Goal: Feedback & Contribution: Contribute content

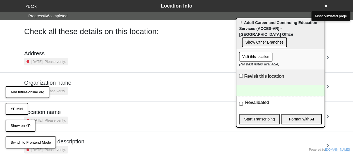
click at [17, 107] on button "YP Mini" at bounding box center [17, 109] width 23 height 12
click at [279, 37] on button "Show Other Branches" at bounding box center [264, 42] width 45 height 10
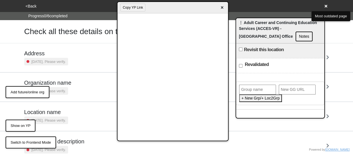
click at [327, 8] on div "<Back Location Info" at bounding box center [176, 6] width 305 height 8
click at [324, 5] on icon at bounding box center [325, 6] width 3 height 3
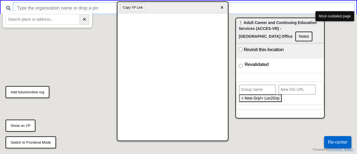
click at [67, 8] on input "text" at bounding box center [184, 8] width 340 height 11
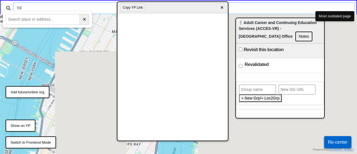
type input "hilc"
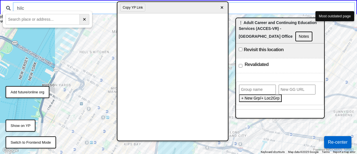
click at [21, 8] on input "hilc" at bounding box center [184, 8] width 340 height 11
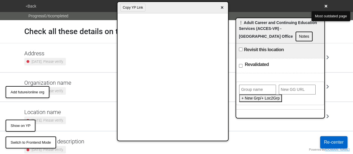
click at [220, 5] on span "×" at bounding box center [221, 8] width 6 height 8
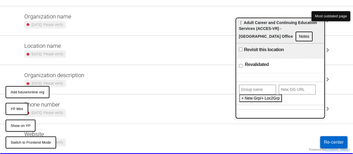
scroll to position [77, 0]
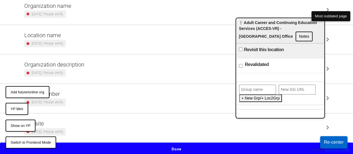
click at [153, 147] on button "Done" at bounding box center [176, 148] width 353 height 13
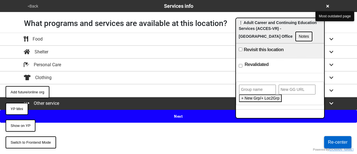
click at [166, 114] on button "Next" at bounding box center [178, 116] width 357 height 13
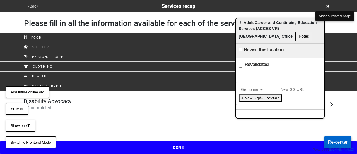
click at [144, 98] on div "Disability Advocacy 0 % completed" at bounding box center [179, 104] width 318 height 13
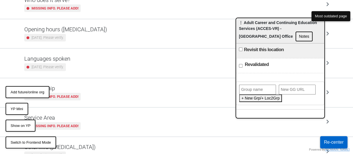
scroll to position [135, 0]
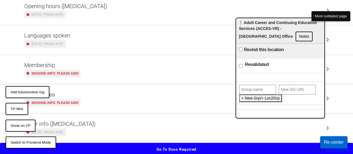
click at [98, 127] on div "Other info (coronavirus) 2 years ago. Please verify." at bounding box center [176, 127] width 304 height 15
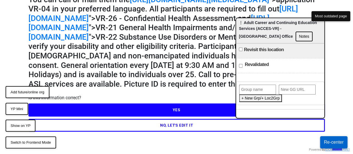
scroll to position [76, 0]
click at [142, 113] on button "YES" at bounding box center [176, 109] width 296 height 13
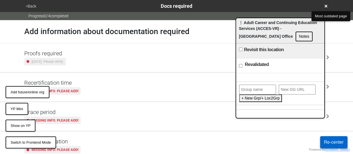
click at [28, 6] on button "<Back" at bounding box center [31, 6] width 14 height 6
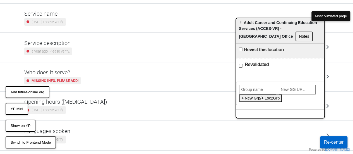
scroll to position [135, 0]
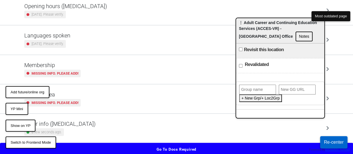
click at [98, 130] on div "Other info (coronavirus) a few seconds ago." at bounding box center [176, 127] width 304 height 15
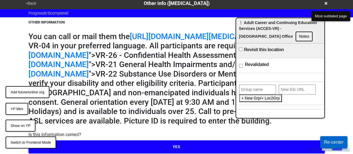
scroll to position [76, 0]
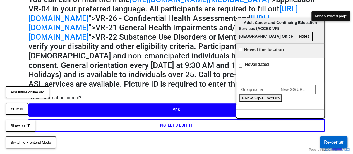
click at [113, 123] on button "NO, LET'S EDIT IT" at bounding box center [176, 124] width 296 height 13
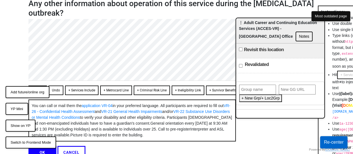
scroll to position [72, 0]
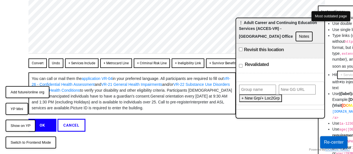
click at [38, 58] on button "Convert" at bounding box center [37, 62] width 18 height 9
type textarea "x"
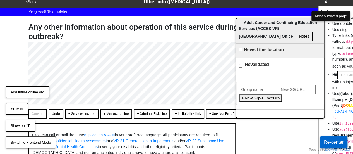
scroll to position [83, 0]
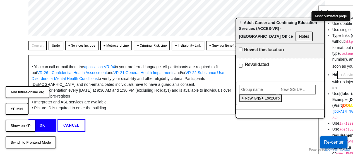
click at [45, 123] on button "OK" at bounding box center [42, 124] width 28 height 13
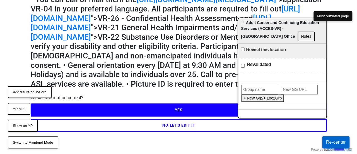
scroll to position [0, 0]
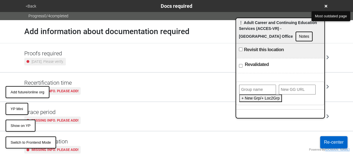
click at [47, 59] on small "2 years ago. Please verify." at bounding box center [47, 61] width 32 height 5
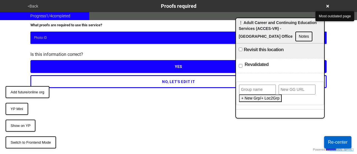
click at [60, 77] on button "NO, LET'S EDIT IT" at bounding box center [178, 81] width 296 height 13
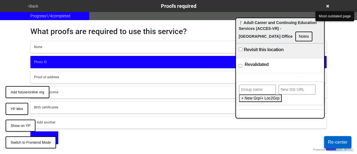
click at [71, 58] on button "Photo ID" at bounding box center [178, 62] width 296 height 12
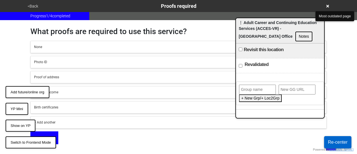
drag, startPoint x: 46, startPoint y: 131, endPoint x: 50, endPoint y: 127, distance: 5.7
click at [46, 131] on button "OK" at bounding box center [44, 137] width 28 height 13
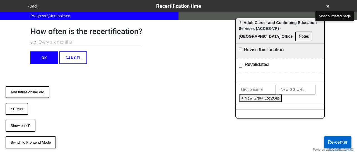
click at [48, 55] on button "OK" at bounding box center [44, 57] width 28 height 13
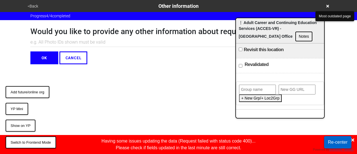
click at [32, 1] on div "<Back Other information" at bounding box center [178, 6] width 309 height 12
click at [32, 7] on button "<Back" at bounding box center [33, 6] width 14 height 6
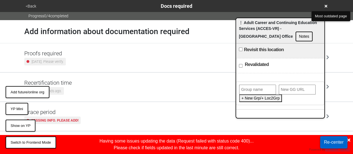
click at [59, 66] on div "Proofs required 2 years ago. Please verify." at bounding box center [177, 57] width 318 height 29
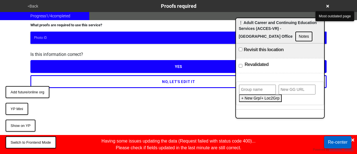
click at [64, 81] on button "NO, LET'S EDIT IT" at bounding box center [178, 81] width 296 height 13
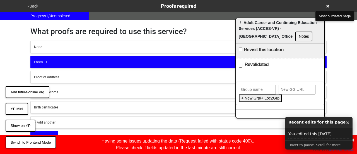
click at [56, 41] on button "None" at bounding box center [178, 47] width 296 height 12
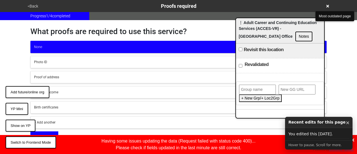
click at [44, 132] on button "OK" at bounding box center [44, 137] width 28 height 13
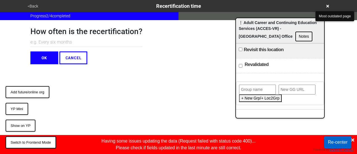
click at [255, 86] on input "text" at bounding box center [257, 89] width 37 height 10
type input "acces-vr"
click at [262, 101] on button "Create a group" at bounding box center [254, 98] width 30 height 8
paste input "https://gogetta.nyc/team/location/43c6d99f-4280-4010-85cb-8d7339d045dd/services…"
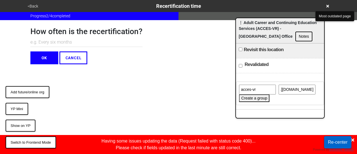
type input "https://gogetta.nyc/team/location/43c6d99f-4280-4010-85cb-8d7339d045dd/services…"
click at [261, 87] on input "acces-vr" at bounding box center [257, 89] width 37 height 10
click at [244, 99] on button "Create a group" at bounding box center [254, 98] width 30 height 8
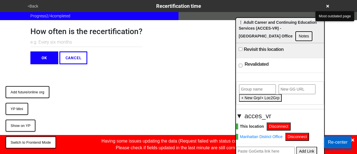
drag, startPoint x: 269, startPoint y: 23, endPoint x: 253, endPoint y: -14, distance: 41.2
click at [253, 0] on html "<Back Recertification time Progress 2 / 4 completed How often is the recertific…" at bounding box center [178, 32] width 357 height 64
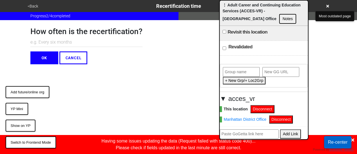
paste input "https://gogetta.nyc/team/location/86d780d0-941a-44d0-9a70-77d57e8ec921/services…"
type input "https://gogetta.nyc/team/location/86d780d0-941a-44d0-9a70-77d57e8ec921/services…"
click at [280, 131] on button "Add Link" at bounding box center [290, 133] width 21 height 9
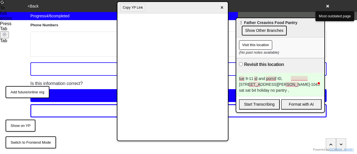
click at [328, 6] on icon at bounding box center [327, 6] width 3 height 4
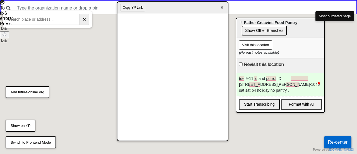
click at [222, 8] on span "×" at bounding box center [221, 8] width 6 height 8
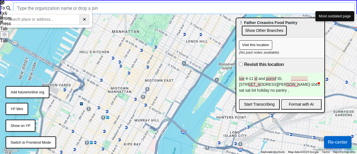
click at [127, 9] on input "text" at bounding box center [184, 8] width 340 height 11
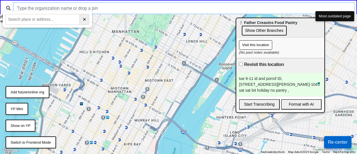
type input "e"
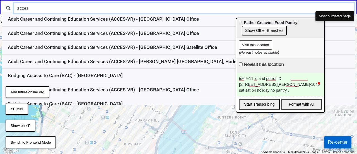
click at [95, 4] on input "acces" at bounding box center [184, 8] width 340 height 11
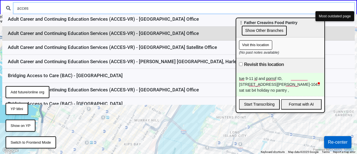
type input "acces"
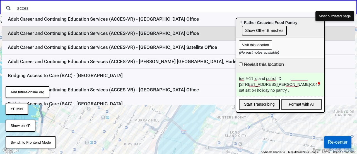
click at [123, 36] on li "Adult Career and Continuing Education Services (ACCES-VR) - [GEOGRAPHIC_DATA] O…" at bounding box center [178, 33] width 352 height 14
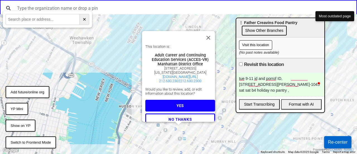
click at [167, 109] on button "YES" at bounding box center [180, 105] width 70 height 12
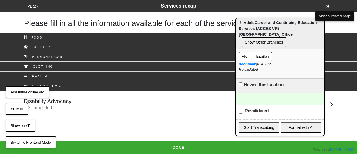
click at [329, 5] on div "<Back Services recap" at bounding box center [178, 6] width 305 height 8
click at [327, 6] on icon at bounding box center [327, 6] width 3 height 3
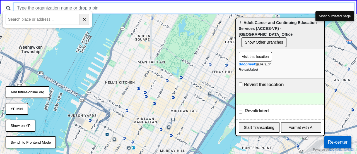
click at [109, 8] on input "text" at bounding box center [184, 8] width 340 height 11
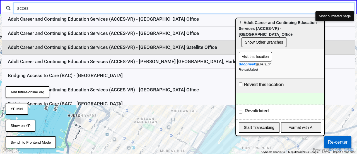
type input "acces"
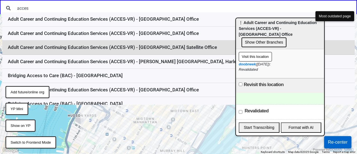
click at [120, 44] on li "Adult Career and Continuing Education Services (ACCES-VR) - [GEOGRAPHIC_DATA] S…" at bounding box center [178, 47] width 352 height 14
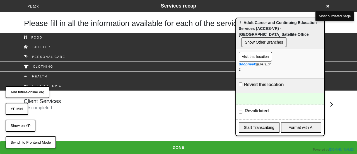
click at [329, 5] on div "<Back Services recap" at bounding box center [178, 6] width 305 height 8
click at [328, 4] on icon at bounding box center [327, 6] width 3 height 4
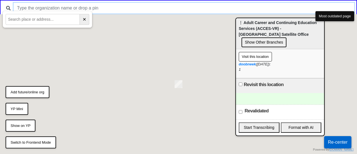
click at [118, 8] on input "text" at bounding box center [184, 8] width 340 height 11
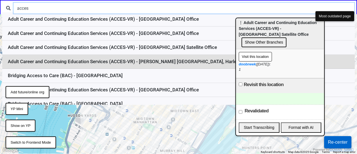
type input "acces"
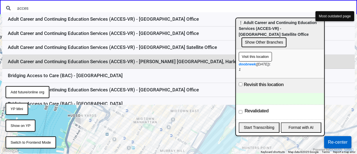
click at [133, 56] on li "Adult Career and Continuing Education Services (ACCES-VR) - [PERSON_NAME] [GEOG…" at bounding box center [178, 62] width 352 height 14
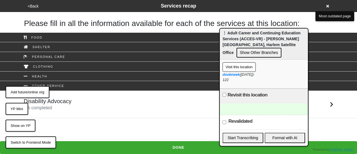
click at [265, 53] on button "Show Other Branches" at bounding box center [258, 53] width 45 height 10
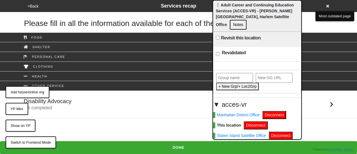
drag, startPoint x: 255, startPoint y: 35, endPoint x: 246, endPoint y: -9, distance: 45.4
click at [246, 0] on html "<Back Services recap Please fill in all the information available for each of t…" at bounding box center [178, 59] width 357 height 118
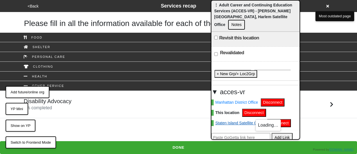
scroll to position [23, 0]
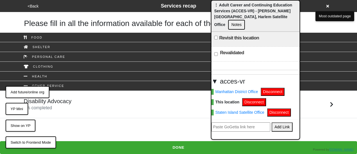
click at [245, 24] on button "Notes" at bounding box center [236, 25] width 17 height 10
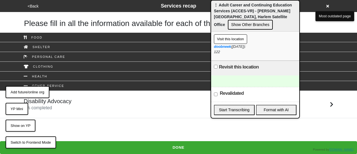
click at [259, 29] on button "Show Other Branches" at bounding box center [250, 25] width 45 height 10
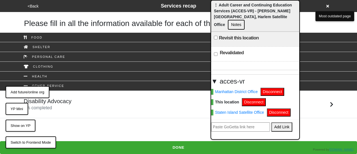
scroll to position [0, 0]
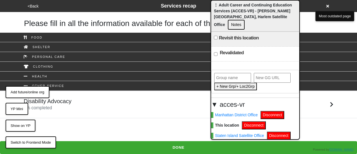
click at [326, 5] on icon at bounding box center [327, 6] width 3 height 4
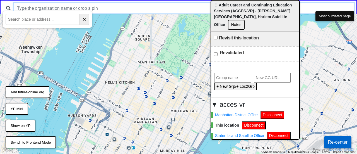
click at [124, 3] on input "text" at bounding box center [184, 8] width 340 height 11
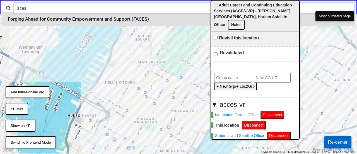
type input "aces"
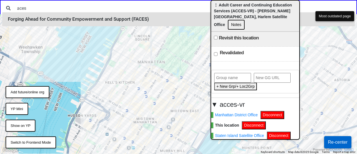
click at [113, 17] on li "Forging Ahead for Community Empowerment and Support (FACES)" at bounding box center [178, 19] width 352 height 14
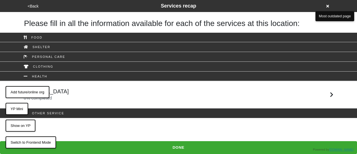
click at [21, 110] on button "YP Mini" at bounding box center [17, 109] width 23 height 12
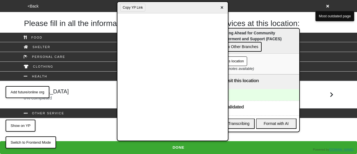
click at [222, 7] on span "×" at bounding box center [221, 8] width 6 height 8
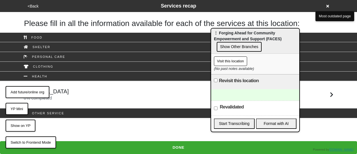
click at [328, 4] on icon at bounding box center [327, 6] width 3 height 4
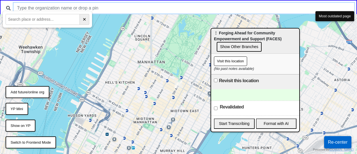
click at [128, 6] on input "text" at bounding box center [184, 8] width 340 height 11
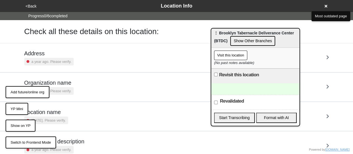
click at [13, 111] on button "YP Mini" at bounding box center [17, 109] width 23 height 12
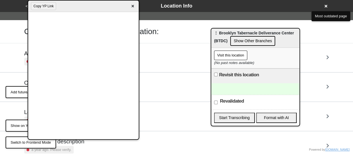
drag, startPoint x: 163, startPoint y: 11, endPoint x: 74, endPoint y: -10, distance: 91.7
click at [74, 0] on html "<Back Location Info Progress 0 / 6 completed Check all these details on this lo…" at bounding box center [176, 116] width 353 height 232
click at [254, 81] on div "Revisit this location" at bounding box center [255, 75] width 88 height 15
click at [242, 88] on div at bounding box center [255, 88] width 88 height 11
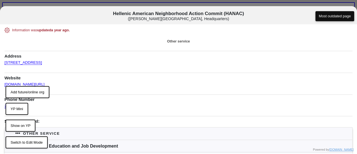
click at [19, 144] on button "Switch to Edit Mode" at bounding box center [27, 142] width 42 height 12
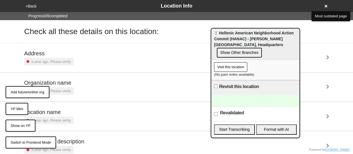
click at [15, 108] on button "YP Mini" at bounding box center [17, 109] width 23 height 12
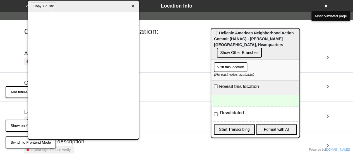
click at [133, 7] on span "×" at bounding box center [132, 7] width 6 height 8
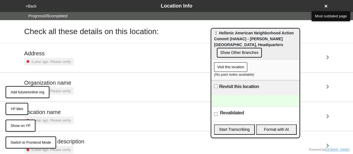
scroll to position [77, 0]
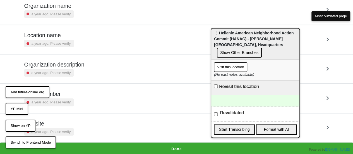
click at [163, 142] on button "Done" at bounding box center [176, 148] width 353 height 13
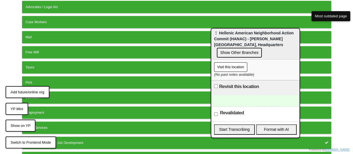
scroll to position [169, 0]
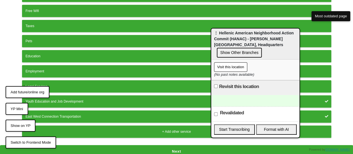
click at [154, 146] on button "Next" at bounding box center [176, 151] width 353 height 13
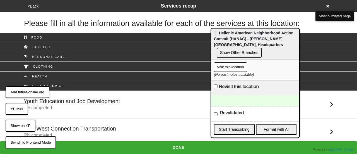
click at [85, 103] on h5 "Youth Education and Job Development" at bounding box center [72, 101] width 96 height 7
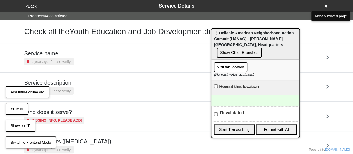
click at [80, 85] on div "Service description a year ago. Please verify." at bounding box center [176, 86] width 304 height 15
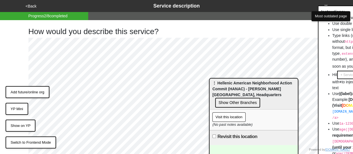
drag, startPoint x: 226, startPoint y: 33, endPoint x: 221, endPoint y: 79, distance: 46.8
click at [224, 83] on span "⋮ Hellenic American Neighborhood Action Commit (HANAC) - [PERSON_NAME][GEOGRAPH…" at bounding box center [251, 89] width 79 height 16
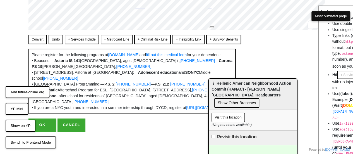
scroll to position [125, 0]
drag, startPoint x: 41, startPoint y: 16, endPoint x: 91, endPoint y: 47, distance: 58.7
click at [41, 35] on button "Convert" at bounding box center [37, 39] width 18 height 9
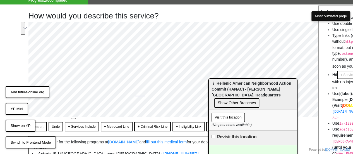
scroll to position [0, 0]
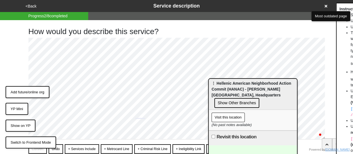
drag, startPoint x: 329, startPoint y: 9, endPoint x: 346, endPoint y: 18, distance: 19.5
click at [353, 15] on html "<Back Service description Progress 2 / 8 completed How would you describe this …" at bounding box center [176, 140] width 353 height 280
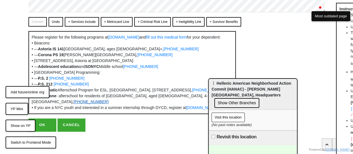
scroll to position [144, 0]
click at [39, 126] on button "OK" at bounding box center [42, 124] width 28 height 13
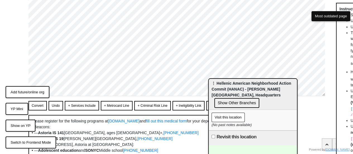
scroll to position [0, 0]
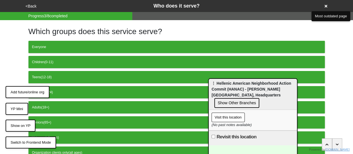
click at [29, 5] on button "<Back" at bounding box center [31, 6] width 14 height 6
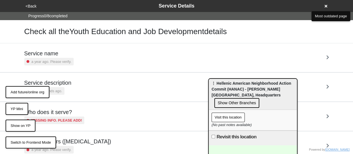
click at [52, 79] on h5 "Service description" at bounding box center [47, 82] width 47 height 7
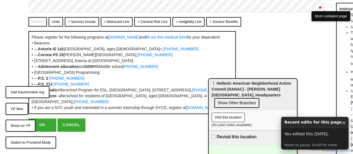
scroll to position [144, 0]
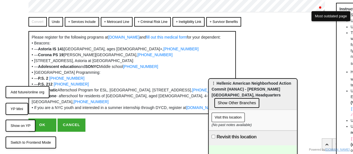
click at [43, 127] on button "OK" at bounding box center [42, 124] width 28 height 13
type textarea "x"
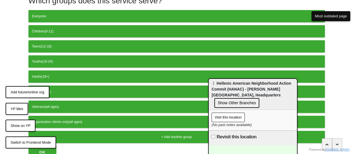
scroll to position [56, 0]
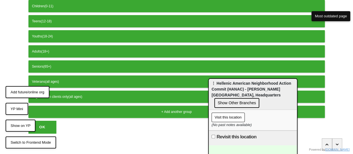
click at [44, 120] on button "OK" at bounding box center [42, 126] width 28 height 13
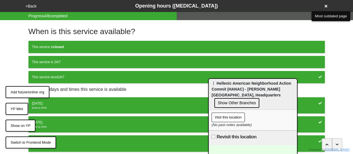
click at [33, 8] on button "<Back" at bounding box center [31, 6] width 14 height 6
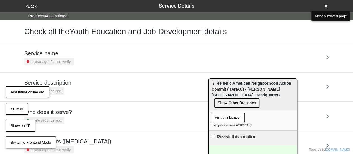
scroll to position [135, 0]
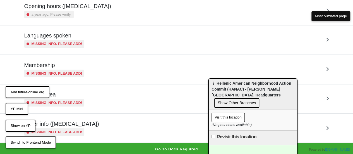
click at [67, 130] on small "Missing info. Please add!" at bounding box center [56, 131] width 51 height 5
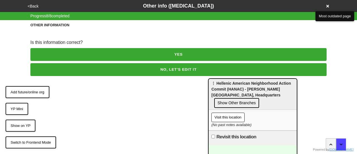
click at [35, 5] on button "<Back" at bounding box center [33, 6] width 14 height 6
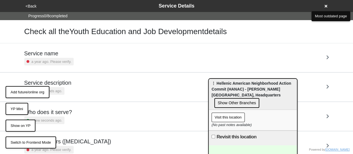
click at [35, 5] on button "<Back" at bounding box center [31, 6] width 14 height 6
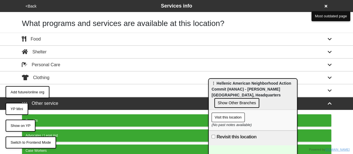
click at [33, 4] on button "<Back" at bounding box center [31, 6] width 14 height 6
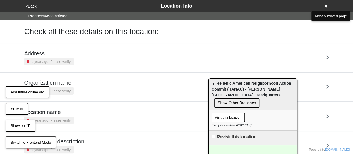
click at [33, 4] on button "<Back" at bounding box center [31, 6] width 14 height 6
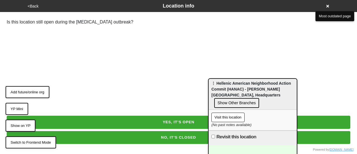
click at [176, 117] on button "YES, IT’S OPEN" at bounding box center [178, 121] width 343 height 13
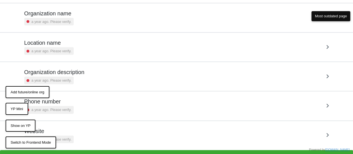
scroll to position [77, 0]
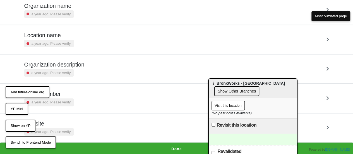
click at [21, 108] on button "YP Mini" at bounding box center [17, 109] width 23 height 12
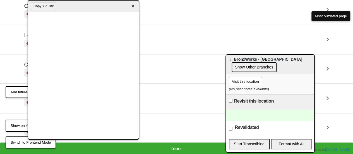
drag, startPoint x: 273, startPoint y: 92, endPoint x: 319, endPoint y: 28, distance: 78.6
click at [314, 55] on div "⋮ BronxWorks - [GEOGRAPHIC_DATA] Show Other Branches" at bounding box center [270, 64] width 88 height 19
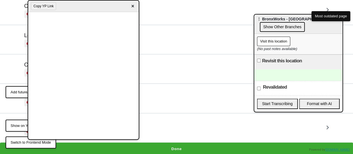
click at [273, 73] on div at bounding box center [298, 74] width 88 height 11
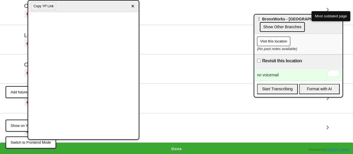
drag, startPoint x: 282, startPoint y: 38, endPoint x: 281, endPoint y: 35, distance: 2.8
click at [281, 35] on div "Visit this location (No past notes available)" at bounding box center [298, 44] width 88 height 21
click at [277, 40] on button "Visit this location" at bounding box center [273, 41] width 33 height 9
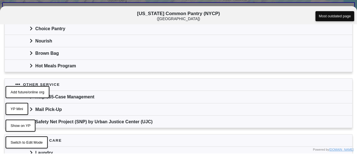
scroll to position [186, 0]
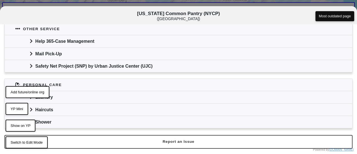
click at [25, 141] on button "Switch to Edit Mode" at bounding box center [27, 142] width 42 height 12
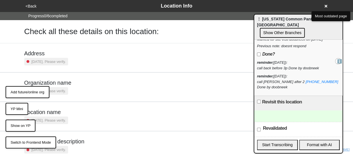
click at [18, 109] on button "YP Mini" at bounding box center [17, 109] width 23 height 12
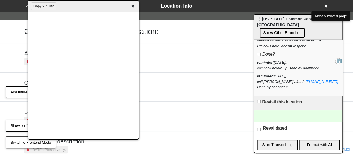
click at [18, 106] on div "Location name [DATE]. Please verify." at bounding box center [177, 116] width 318 height 29
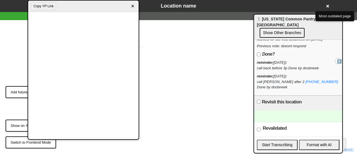
click at [133, 4] on span "×" at bounding box center [132, 7] width 6 height 8
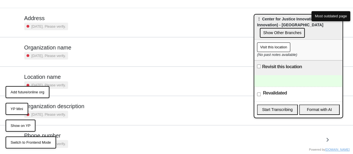
scroll to position [77, 0]
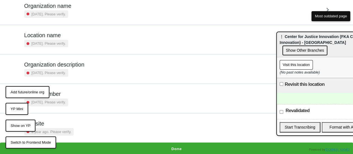
drag, startPoint x: 272, startPoint y: 22, endPoint x: 295, endPoint y: 42, distance: 30.6
click at [302, 40] on div "⋮ Center for Justice Innovation (FKA Court Innovation) - Harlem Community Justi…" at bounding box center [320, 44] width 88 height 25
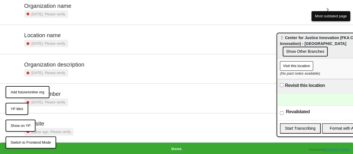
click at [14, 110] on button "YP Mini" at bounding box center [17, 109] width 23 height 12
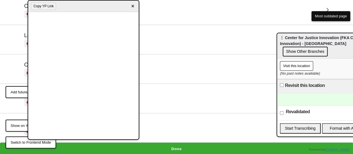
click at [289, 100] on div at bounding box center [321, 99] width 88 height 11
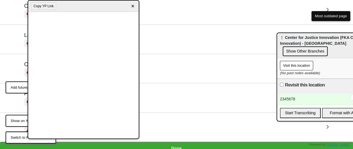
click at [298, 98] on div "2345678" at bounding box center [321, 99] width 88 height 11
drag, startPoint x: 283, startPoint y: 99, endPoint x: 261, endPoint y: 92, distance: 23.5
click at [262, 94] on body "<Back Location Info Progress 0 / 6 completed Check all these details on this lo…" at bounding box center [176, 39] width 353 height 232
click at [306, 97] on div "left a message 45678" at bounding box center [321, 99] width 88 height 11
click at [317, 98] on div "left a message 5678" at bounding box center [321, 99] width 88 height 11
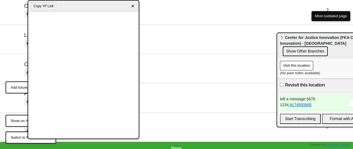
click at [300, 103] on link "9174550905" at bounding box center [300, 105] width 22 height 4
click at [303, 105] on link "9174550905" at bounding box center [300, 105] width 22 height 4
drag, startPoint x: 313, startPoint y: 105, endPoint x: 291, endPoint y: 104, distance: 22.3
click at [291, 104] on div "1234, 9174550905" at bounding box center [320, 105] width 82 height 6
copy link "9174550905"
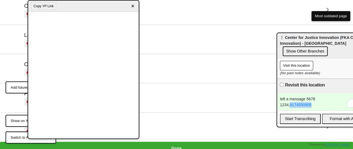
click at [317, 102] on div "1234, 9174550905" at bounding box center [320, 105] width 82 height 6
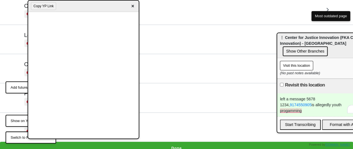
click at [317, 105] on div "1234, 9174550905 is allegedly youth progamming" at bounding box center [320, 108] width 82 height 12
drag, startPoint x: 281, startPoint y: 103, endPoint x: 294, endPoint y: 101, distance: 12.9
click at [281, 102] on div "1234, 9174550905 is allegedly youth progamming" at bounding box center [320, 108] width 82 height 12
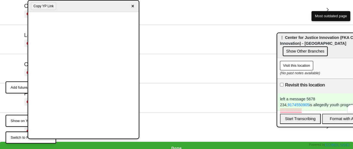
click at [285, 103] on div "234, 9174550905 is allegedly youth progamming" at bounding box center [320, 105] width 82 height 6
drag, startPoint x: 284, startPoint y: 103, endPoint x: 278, endPoint y: 108, distance: 7.2
click at [279, 104] on div "234, 9174550905 is allegedly youth progamming" at bounding box center [320, 105] width 82 height 6
drag, startPoint x: 281, startPoint y: 102, endPoint x: 274, endPoint y: 104, distance: 7.0
click at [277, 103] on div "left a message 5678 4, 9174550905 is allegedly youth progamming" at bounding box center [321, 102] width 88 height 17
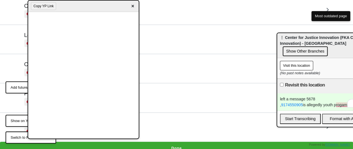
click at [308, 99] on div "left a message 5678 , 9174550905 is allegedly youth progamming" at bounding box center [321, 102] width 88 height 17
click at [301, 105] on link "9174550905" at bounding box center [292, 105] width 22 height 4
drag, startPoint x: 303, startPoint y: 104, endPoint x: 282, endPoint y: 103, distance: 20.7
click at [282, 103] on link "9174550975" at bounding box center [292, 105] width 22 height 4
copy link "9174550975"
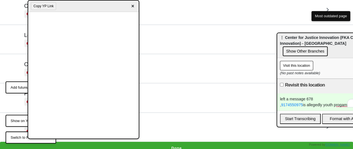
click at [308, 104] on div ", 9174550975 is allegedly youth progamming" at bounding box center [320, 105] width 82 height 6
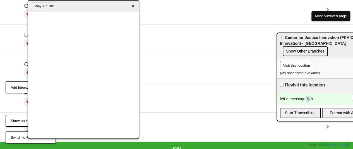
click at [307, 97] on div "left a message 678" at bounding box center [321, 99] width 88 height 11
click at [308, 99] on div "left a message 78" at bounding box center [321, 99] width 88 height 11
click at [295, 64] on button "Visit this location" at bounding box center [295, 65] width 33 height 9
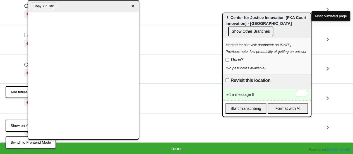
drag, startPoint x: 303, startPoint y: 34, endPoint x: 262, endPoint y: 19, distance: 43.8
click at [262, 19] on span "⋮ Center for Justice Innovation (FKA Court Innovation) - Harlem Community Justi…" at bounding box center [265, 20] width 81 height 10
click at [252, 93] on div "left a message 8" at bounding box center [266, 94] width 88 height 11
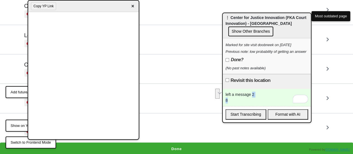
drag, startPoint x: 252, startPoint y: 93, endPoint x: 257, endPoint y: 100, distance: 9.5
click at [257, 100] on div "left a message 2 8" at bounding box center [266, 97] width 88 height 17
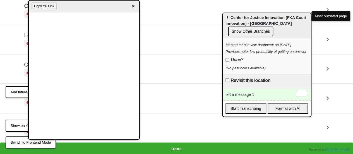
drag, startPoint x: 61, startPoint y: 8, endPoint x: 112, endPoint y: 9, distance: 51.0
click at [111, 8] on div "Copy YP Link ×" at bounding box center [84, 6] width 110 height 11
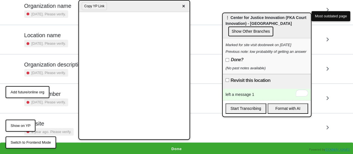
click at [57, 121] on h5 "Website" at bounding box center [48, 123] width 49 height 7
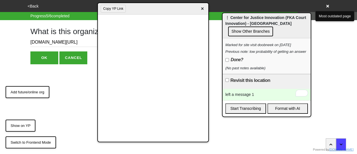
drag, startPoint x: 115, startPoint y: 10, endPoint x: 162, endPoint y: 13, distance: 46.6
click at [159, 13] on div "Copy YP Link ×" at bounding box center [153, 8] width 110 height 11
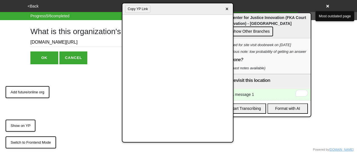
scroll to position [0, 25]
drag, startPoint x: 74, startPoint y: 43, endPoint x: 258, endPoint y: 45, distance: 183.9
click at [258, 45] on body "<Back Website Progress 5 / 6 completed What is this organization's website? inn…" at bounding box center [178, 32] width 357 height 64
type input "innovatingjustice.org"
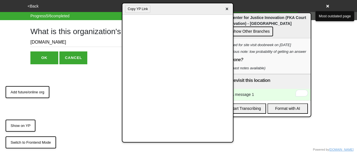
click at [46, 60] on button "OK" at bounding box center [44, 57] width 28 height 13
click at [49, 58] on button "OK" at bounding box center [44, 57] width 28 height 13
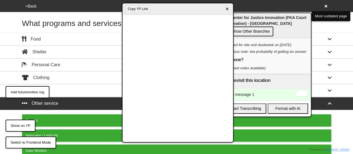
click at [147, 9] on button "Copy YP Link" at bounding box center [137, 9] width 25 height 8
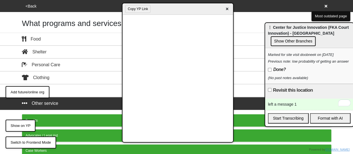
drag, startPoint x: 281, startPoint y: 24, endPoint x: 348, endPoint y: 37, distance: 68.2
click at [347, 35] on span "⋮ Center for Justice Innovation (FKA Court Innovation) - Harlem Community Justi…" at bounding box center [308, 30] width 81 height 10
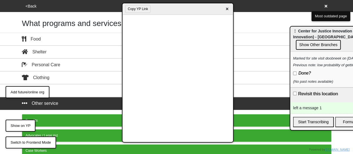
click at [324, 6] on icon at bounding box center [325, 6] width 3 height 4
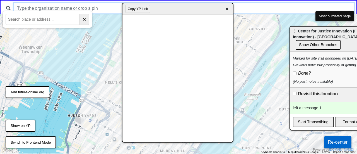
click at [83, 8] on input "text" at bounding box center [184, 8] width 340 height 11
paste input "Center for Justice Innovation (FKA Court Innovation)"
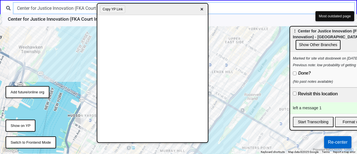
click at [132, 11] on div "Copy YP Link ×" at bounding box center [152, 9] width 110 height 11
drag, startPoint x: 202, startPoint y: 10, endPoint x: 191, endPoint y: 8, distance: 11.4
click at [202, 10] on span "×" at bounding box center [201, 10] width 6 height 8
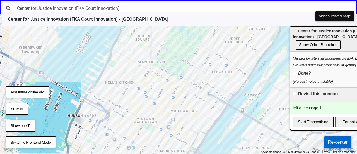
click at [137, 3] on div "Center for Justice Innovation (FKA Court Innovation)" at bounding box center [178, 8] width 357 height 16
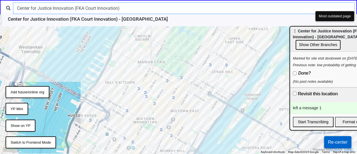
drag, startPoint x: 124, startPoint y: 6, endPoint x: 74, endPoint y: 3, distance: 50.8
click at [73, 3] on input "Center for Justice Innovation (FKA Court Innovation)" at bounding box center [184, 8] width 340 height 11
type input "Center for Justice Innovation"
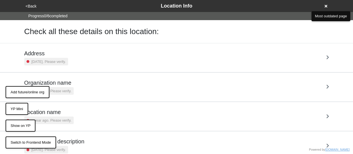
click at [50, 54] on h5 "Address" at bounding box center [46, 53] width 44 height 7
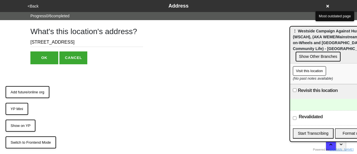
click at [35, 7] on button "<Back" at bounding box center [33, 6] width 14 height 6
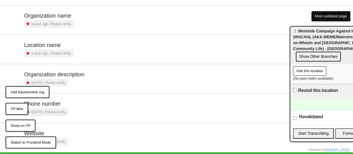
scroll to position [77, 0]
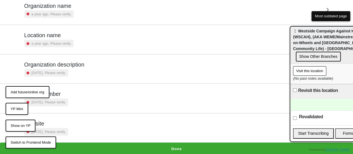
click at [150, 143] on button "Done" at bounding box center [176, 148] width 353 height 13
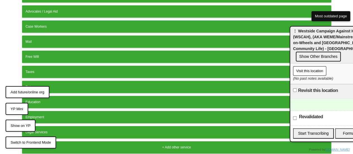
scroll to position [283, 0]
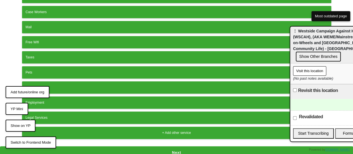
click at [152, 149] on button "Next" at bounding box center [176, 152] width 353 height 13
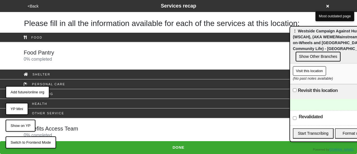
click at [77, 129] on div "Benefits Access Team 0 % completed" at bounding box center [179, 131] width 318 height 13
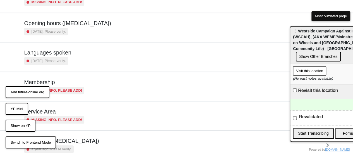
scroll to position [135, 0]
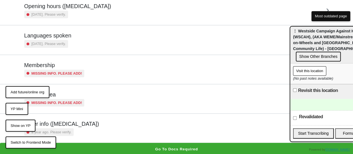
click at [19, 105] on button "YP Mini" at bounding box center [17, 109] width 23 height 12
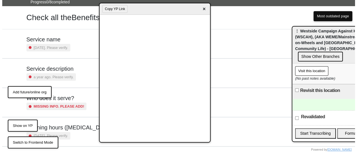
scroll to position [0, 0]
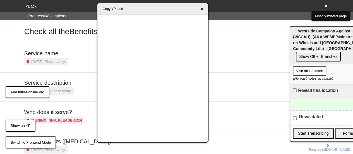
click at [33, 9] on button "<Back" at bounding box center [31, 6] width 14 height 6
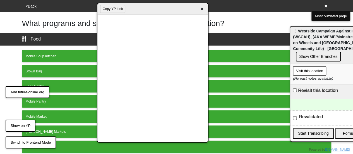
click at [33, 8] on button "<Back" at bounding box center [31, 6] width 14 height 6
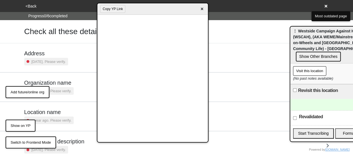
click at [60, 59] on small "[DATE]. Please verify." at bounding box center [48, 61] width 34 height 5
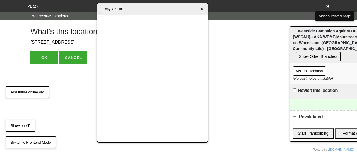
click at [45, 43] on input "263 West 86th Street" at bounding box center [86, 42] width 113 height 9
drag, startPoint x: 49, startPoint y: 41, endPoint x: 43, endPoint y: 40, distance: 6.0
click at [43, 42] on input "263 West 86th Street" at bounding box center [86, 42] width 113 height 9
click at [67, 41] on input "263 W 86th Street" at bounding box center [86, 42] width 113 height 9
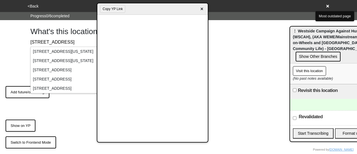
click at [65, 50] on div "263 West 86th Street, New York, NY, USA" at bounding box center [84, 51] width 107 height 9
click at [9, 63] on div "<Back Address Progress 0 / 6 completed What's this location's address? 263 W 86…" at bounding box center [178, 32] width 357 height 64
drag, startPoint x: 22, startPoint y: 58, endPoint x: 27, endPoint y: 56, distance: 5.3
click at [23, 58] on div "What's this location's address? 263 W 86th Str OK CANCEL" at bounding box center [179, 42] width 318 height 44
drag, startPoint x: 43, startPoint y: 42, endPoint x: 51, endPoint y: 40, distance: 8.0
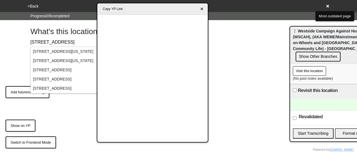
click at [48, 42] on input "263 W 86th Str" at bounding box center [86, 42] width 113 height 9
type input "263 W 86th St"
click at [62, 31] on h1 "What's this location's address?" at bounding box center [86, 31] width 113 height 9
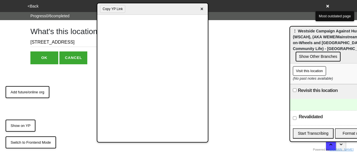
click at [51, 57] on button "OK" at bounding box center [44, 57] width 28 height 13
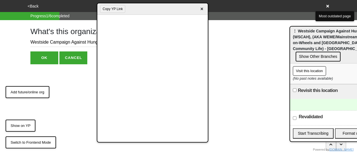
click at [203, 9] on span "×" at bounding box center [201, 9] width 6 height 8
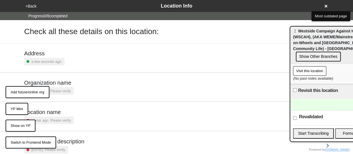
click at [305, 101] on div at bounding box center [334, 104] width 88 height 11
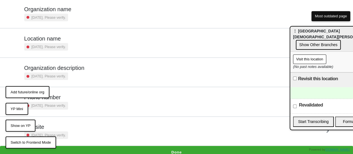
scroll to position [77, 0]
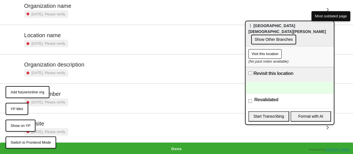
drag, startPoint x: 302, startPoint y: 34, endPoint x: 257, endPoint y: 29, distance: 44.9
click at [257, 29] on div "⋮ [GEOGRAPHIC_DATA][PERSON_NAME] Show Other Branches" at bounding box center [289, 33] width 88 height 25
click at [22, 109] on button "YP Mini" at bounding box center [17, 109] width 23 height 12
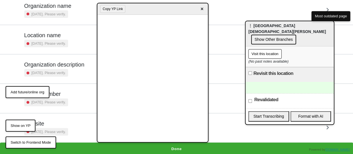
click at [118, 9] on button "Copy YP Link" at bounding box center [112, 9] width 25 height 8
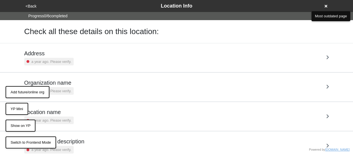
click at [19, 109] on button "YP Mini" at bounding box center [17, 109] width 23 height 12
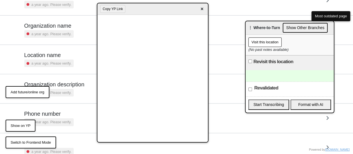
scroll to position [77, 0]
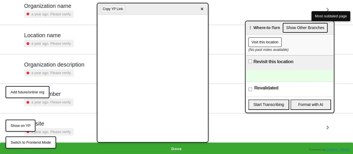
click at [195, 149] on button "Done" at bounding box center [176, 148] width 353 height 13
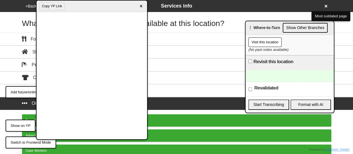
drag, startPoint x: 137, startPoint y: 11, endPoint x: 162, endPoint y: 39, distance: 37.5
click at [71, 0] on html "<Back Services info What programs and services are available at this location? …" at bounding box center [176, 156] width 353 height 312
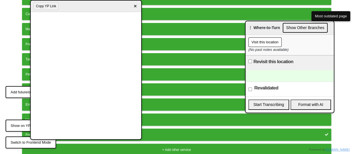
scroll to position [155, 0]
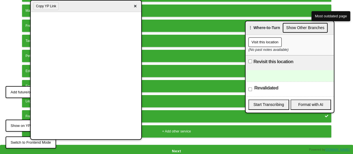
click at [171, 145] on button "Next" at bounding box center [176, 150] width 353 height 13
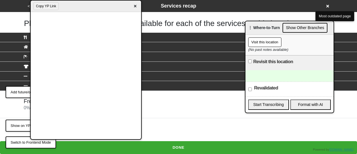
click at [174, 100] on div "Free Snow Shoveling for Seniors 0 % completed" at bounding box center [179, 104] width 318 height 13
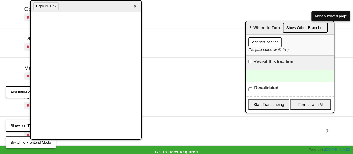
scroll to position [135, 0]
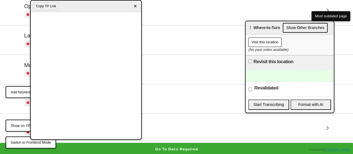
click at [163, 134] on div "Other info ([MEDICAL_DATA]) a year ago. Please verify." at bounding box center [176, 127] width 304 height 15
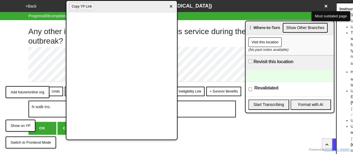
drag, startPoint x: 69, startPoint y: 7, endPoint x: 151, endPoint y: 14, distance: 82.3
click at [131, 11] on div "Copy YP Link ×" at bounding box center [121, 6] width 110 height 11
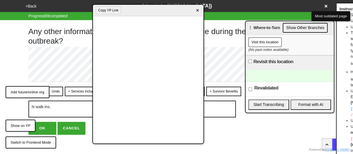
click at [45, 126] on button "OK" at bounding box center [42, 127] width 28 height 13
type textarea "x"
click at [45, 125] on button "OK" at bounding box center [42, 127] width 28 height 13
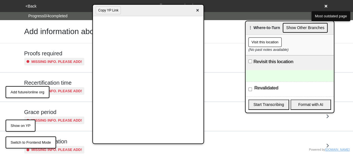
click at [30, 4] on button "<Back" at bounding box center [31, 6] width 14 height 6
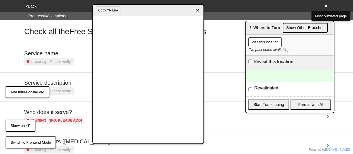
click at [197, 8] on span "×" at bounding box center [197, 11] width 6 height 8
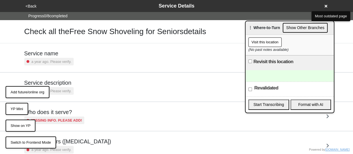
click at [251, 61] on input "Revisit this location" at bounding box center [250, 61] width 4 height 4
checkbox input "true"
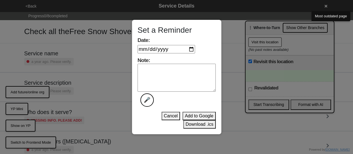
click at [193, 48] on input "Date:" at bounding box center [165, 49] width 57 height 8
type input "2025-12-01"
click at [162, 80] on textarea "Note: 🎤" at bounding box center [176, 78] width 78 height 28
type textarea "make sure they are still working"
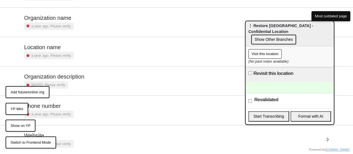
scroll to position [77, 0]
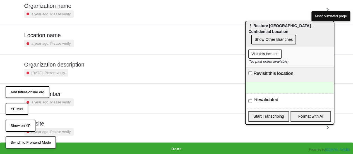
click at [75, 123] on div "Website a year ago. Please verify." at bounding box center [176, 127] width 304 height 15
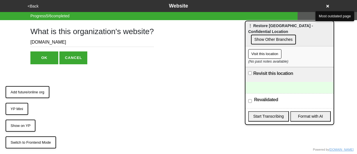
click at [43, 41] on input "[DOMAIN_NAME]" at bounding box center [91, 42] width 123 height 9
click at [17, 108] on button "YP Mini" at bounding box center [17, 109] width 23 height 12
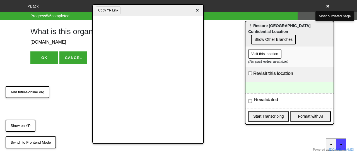
click at [32, 6] on button "<Back" at bounding box center [33, 6] width 14 height 6
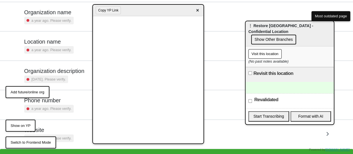
scroll to position [77, 0]
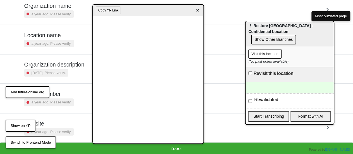
click at [196, 149] on button "Done" at bounding box center [176, 148] width 353 height 13
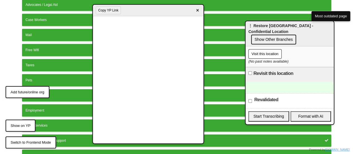
scroll to position [155, 0]
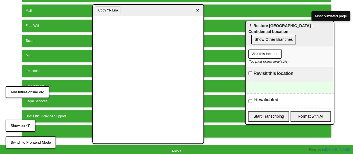
click at [191, 151] on button "Next" at bounding box center [176, 150] width 353 height 13
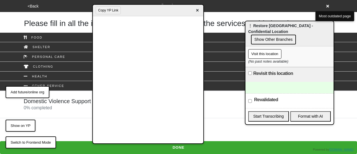
click at [72, 98] on h5 "Domestic Violence Support" at bounding box center [57, 101] width 67 height 7
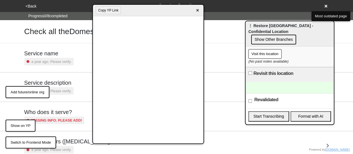
drag, startPoint x: 133, startPoint y: 11, endPoint x: 221, endPoint y: 0, distance: 88.5
click at [226, 0] on html "<Back Service Details Progress 0 / 8 completed Check all the Domestic Violence …" at bounding box center [176, 145] width 353 height 290
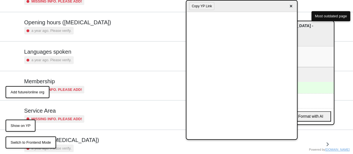
scroll to position [135, 0]
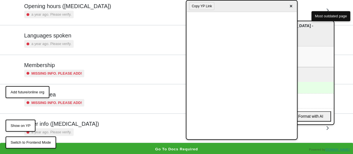
click at [100, 127] on div "Other info ([MEDICAL_DATA]) a year ago. Please verify." at bounding box center [176, 127] width 304 height 15
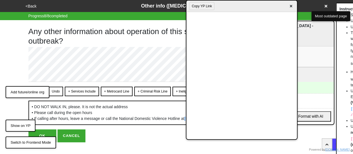
scroll to position [16, 0]
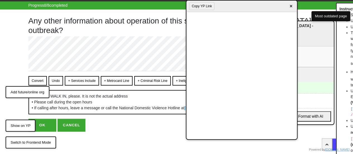
click at [42, 76] on button "Convert" at bounding box center [37, 80] width 18 height 9
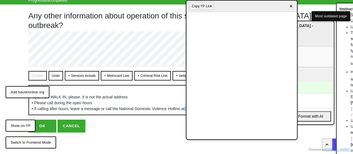
click at [47, 132] on button "OK" at bounding box center [42, 125] width 28 height 13
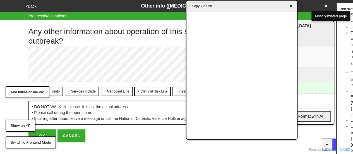
click at [184, 120] on link "[PHONE_NUMBER]" at bounding box center [201, 118] width 35 height 4
click at [31, 7] on button "<Back" at bounding box center [31, 6] width 14 height 6
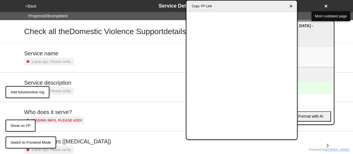
click at [49, 79] on h5 "Service description" at bounding box center [48, 82] width 49 height 7
type textarea "x"
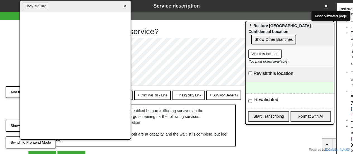
click at [61, 4] on div "Copy YP Link ×" at bounding box center [75, 6] width 110 height 11
click at [126, 8] on span "×" at bounding box center [124, 7] width 6 height 8
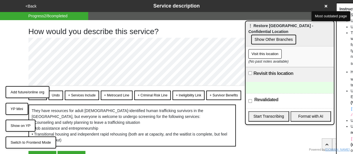
click at [17, 107] on button "YP Mini" at bounding box center [17, 109] width 23 height 12
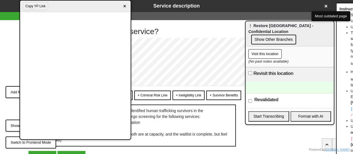
scroll to position [37, 0]
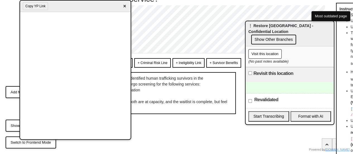
click at [42, 7] on button "Copy YP Link" at bounding box center [35, 6] width 25 height 8
